Goal: Task Accomplishment & Management: Use online tool/utility

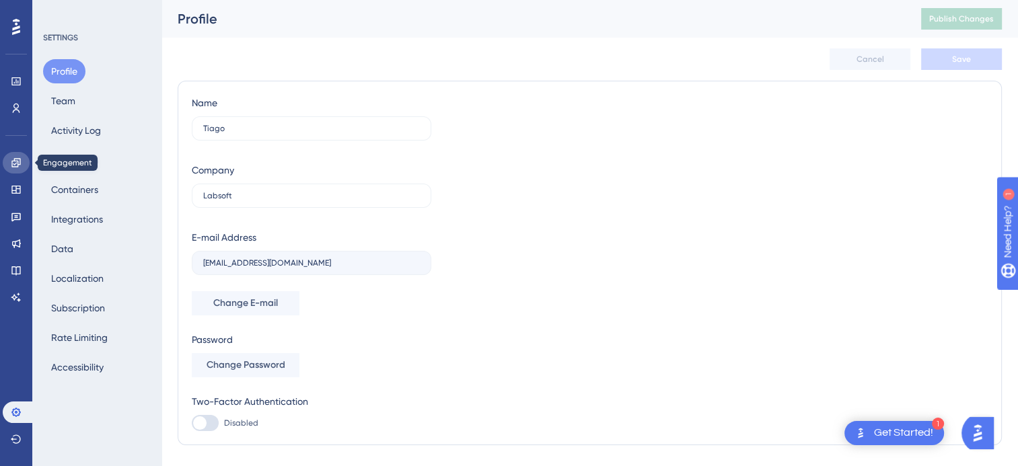
click at [24, 170] on link at bounding box center [16, 163] width 27 height 22
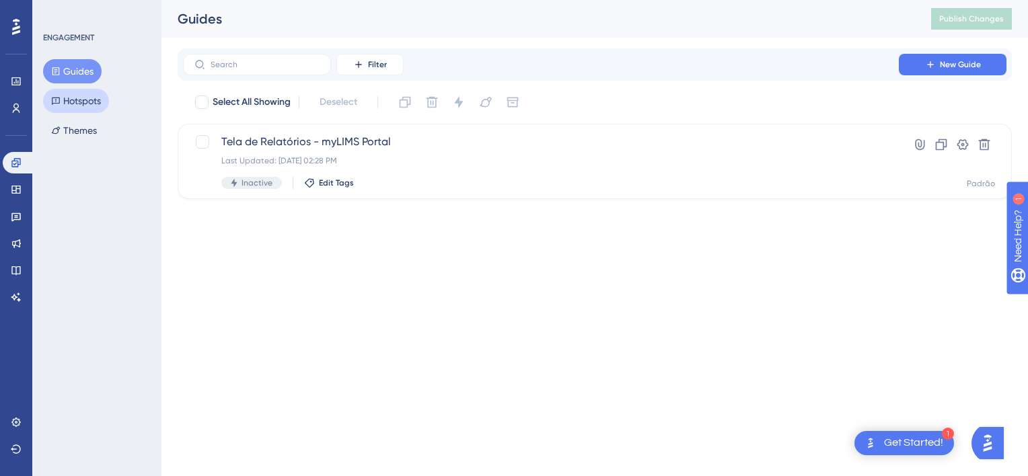
click at [78, 104] on button "Hotspots" at bounding box center [76, 101] width 66 height 24
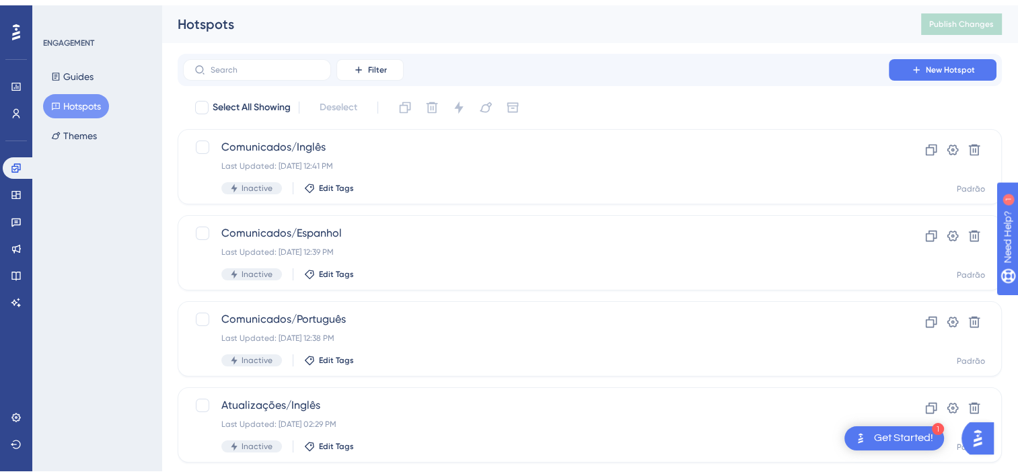
scroll to position [196, 0]
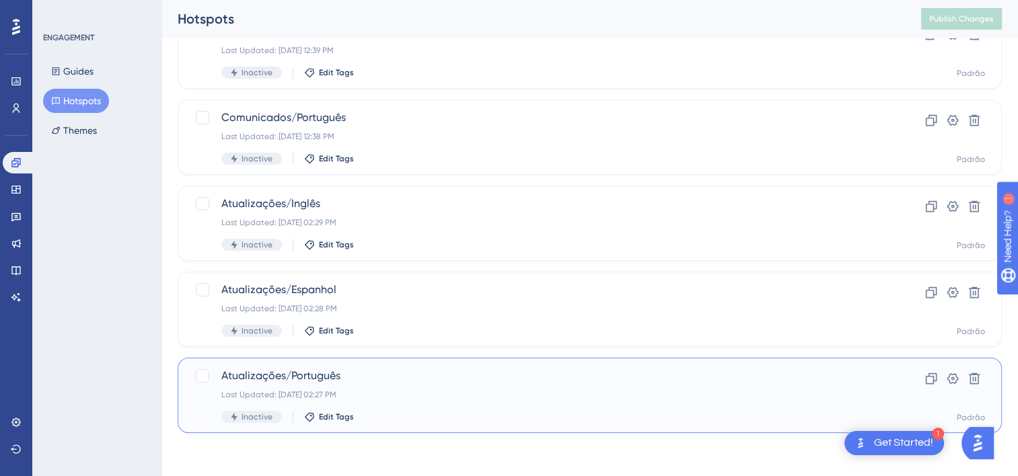
click at [297, 388] on div "Atualizações/Português Last Updated: [DATE] 02:27 PM Inactive Edit Tags" at bounding box center [535, 395] width 629 height 55
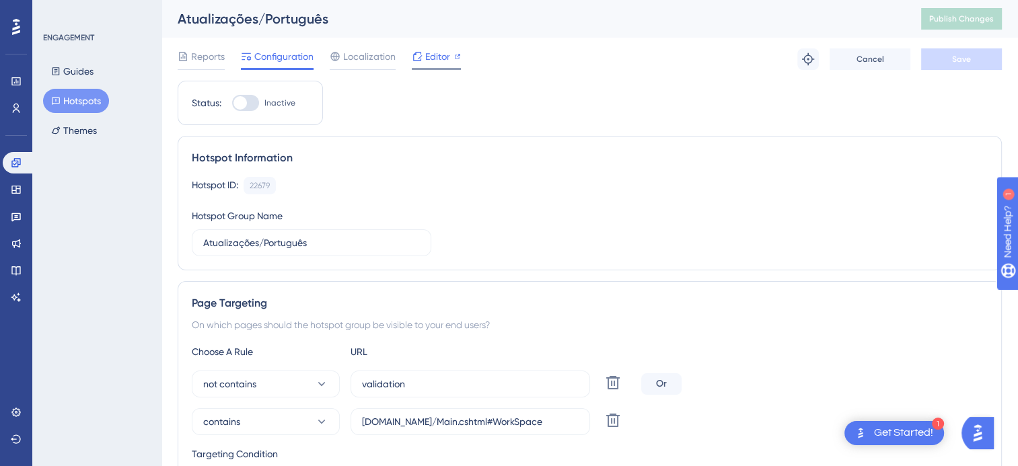
click at [429, 65] on div "Editor" at bounding box center [436, 59] width 49 height 22
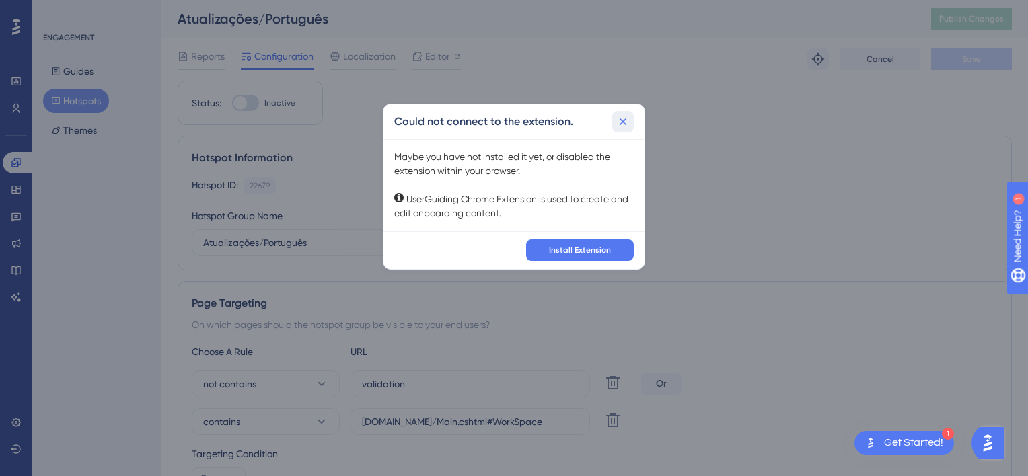
click at [626, 122] on icon at bounding box center [622, 121] width 13 height 13
